Goal: Find specific page/section: Find specific page/section

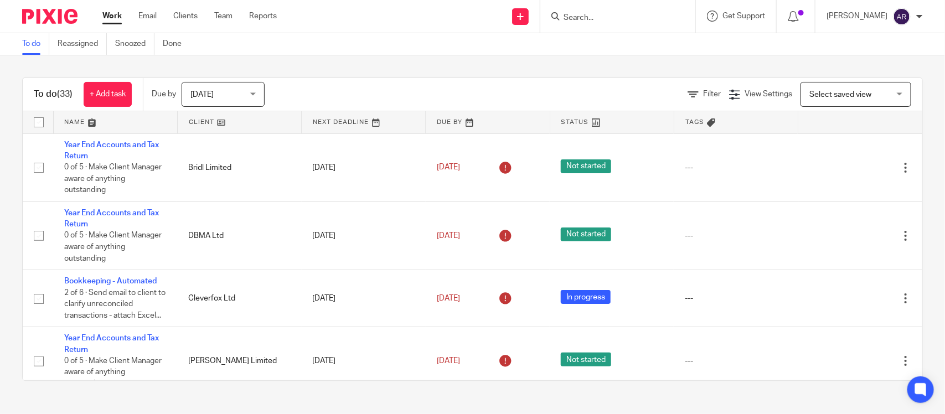
click at [562, 14] on input "Search" at bounding box center [612, 18] width 100 height 10
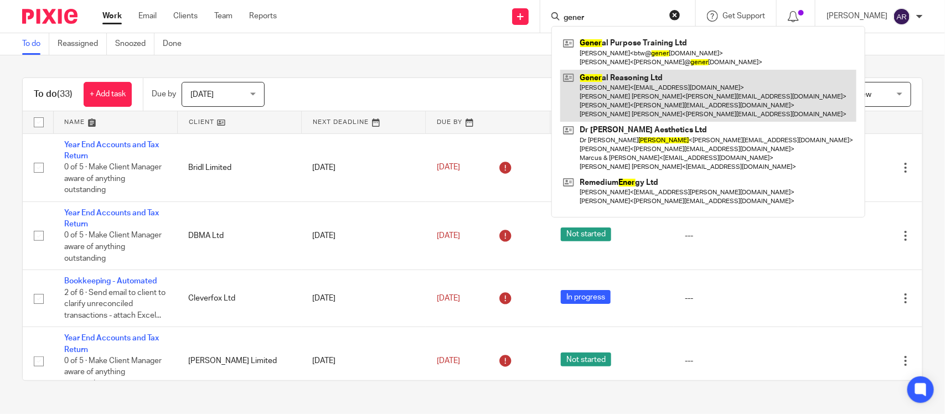
type input "gener"
click at [592, 89] on link at bounding box center [708, 96] width 296 height 53
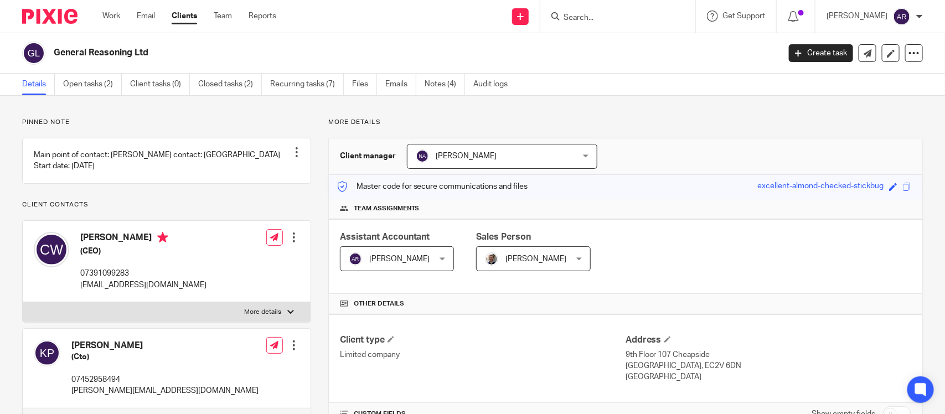
scroll to position [208, 0]
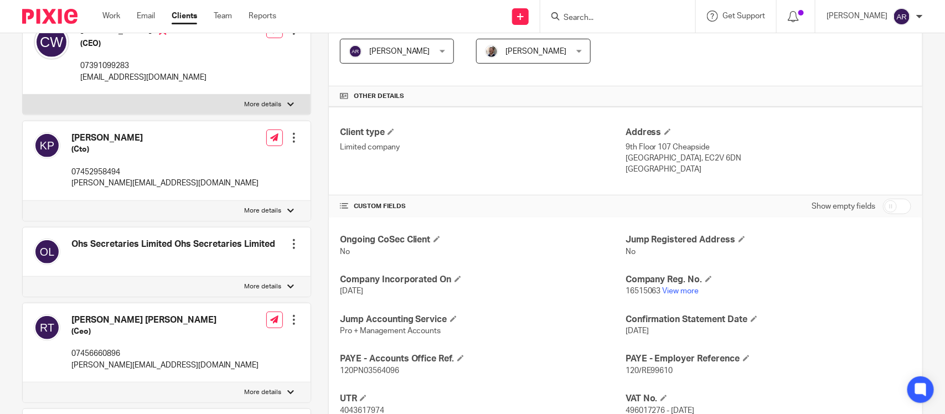
click at [679, 292] on link "View more" at bounding box center [680, 291] width 37 height 8
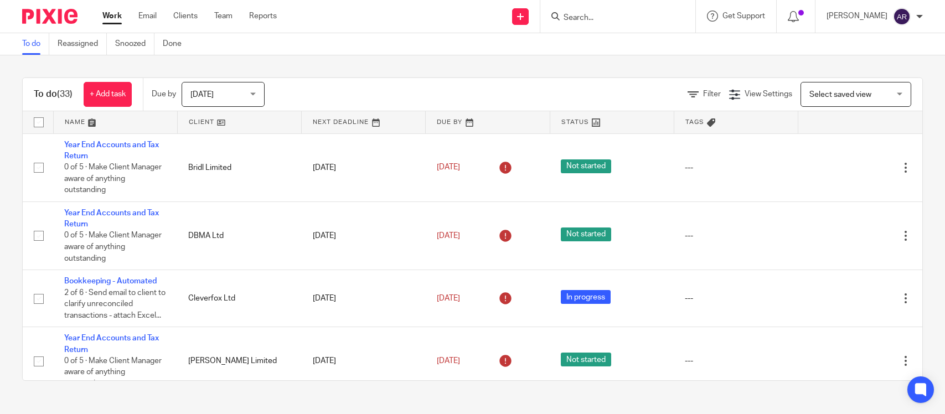
click at [562, 21] on input "Search" at bounding box center [612, 18] width 100 height 10
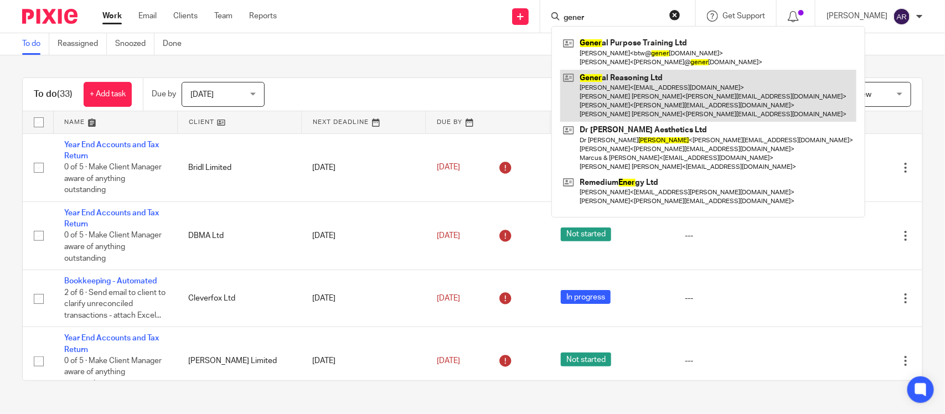
type input "gener"
click at [587, 87] on link at bounding box center [708, 96] width 296 height 53
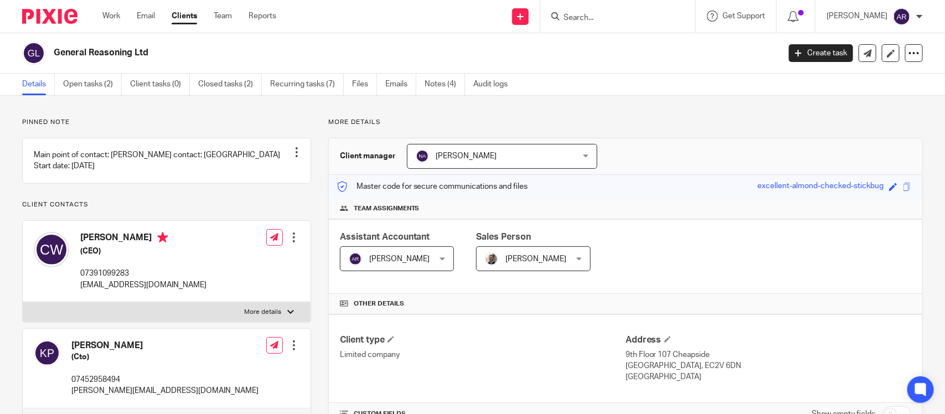
scroll to position [208, 0]
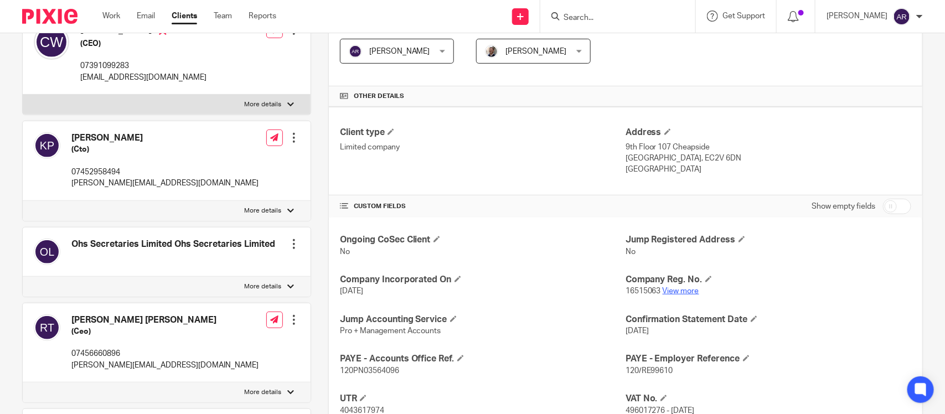
click at [677, 292] on link "View more" at bounding box center [680, 291] width 37 height 8
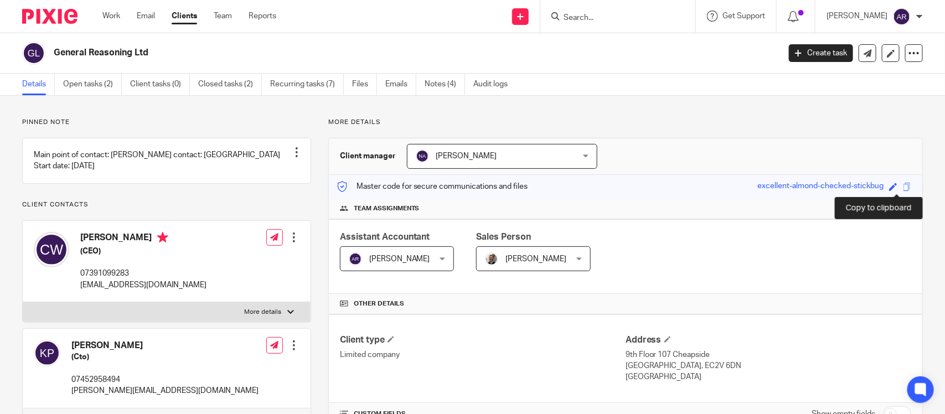
click at [903, 191] on span at bounding box center [907, 187] width 8 height 8
